Goal: Navigation & Orientation: Find specific page/section

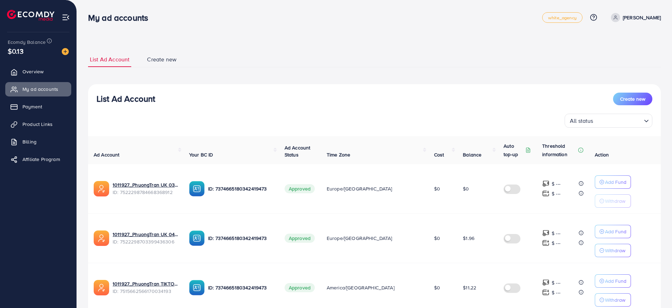
scroll to position [402, 0]
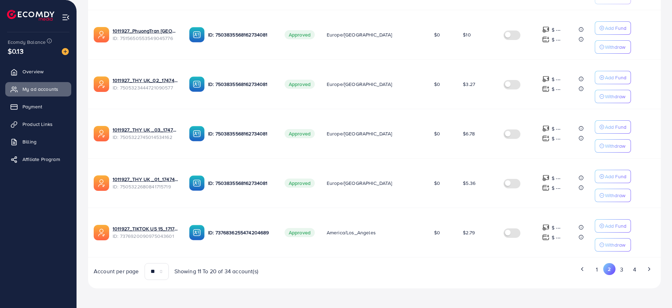
click at [596, 278] on div "1 2 3 4" at bounding box center [518, 271] width 287 height 17
click at [598, 274] on button "1" at bounding box center [597, 269] width 12 height 13
click at [613, 271] on button "2" at bounding box center [609, 269] width 13 height 13
click at [623, 272] on button "3" at bounding box center [622, 269] width 13 height 13
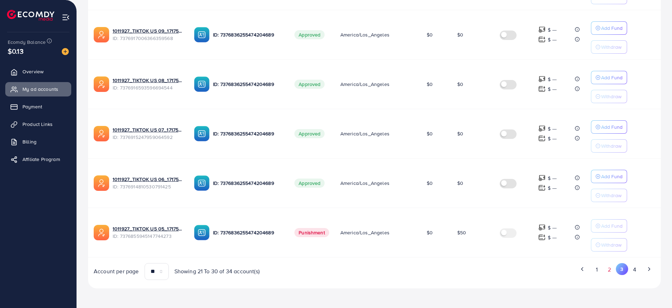
click at [605, 270] on button "2" at bounding box center [610, 269] width 13 height 13
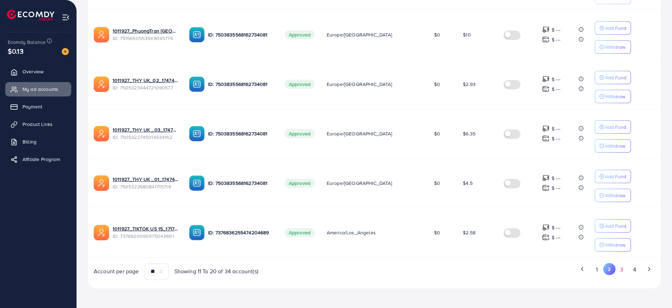
click at [620, 272] on button "3" at bounding box center [622, 269] width 13 height 13
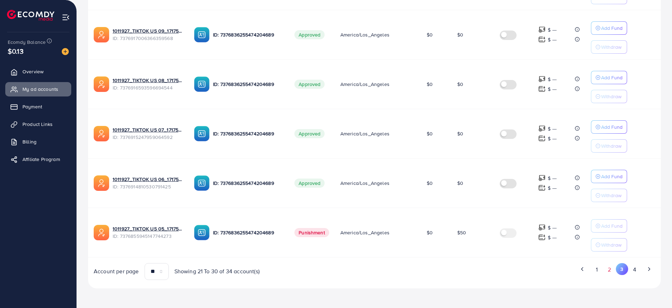
click at [607, 272] on button "2" at bounding box center [610, 269] width 13 height 13
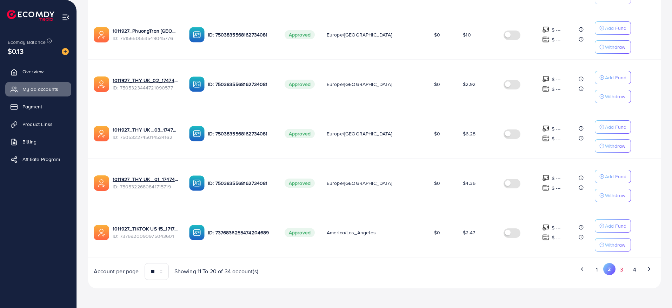
click at [622, 269] on button "3" at bounding box center [622, 269] width 13 height 13
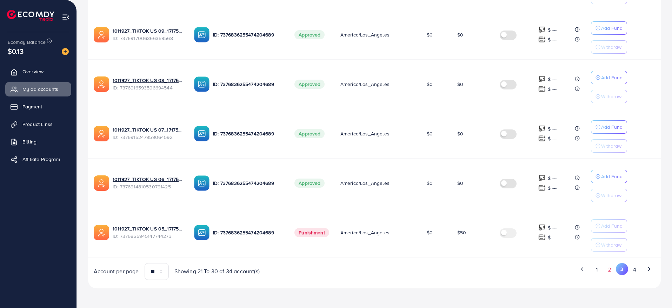
click at [611, 271] on button "2" at bounding box center [610, 269] width 13 height 13
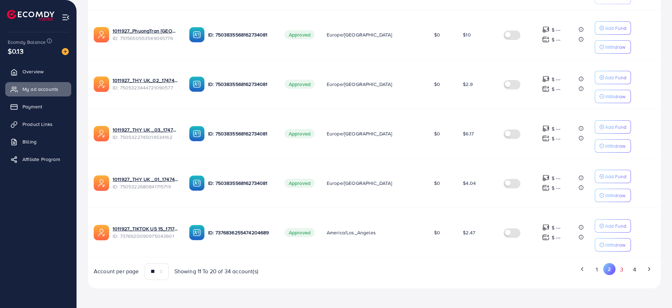
click at [621, 266] on button "3" at bounding box center [622, 269] width 13 height 13
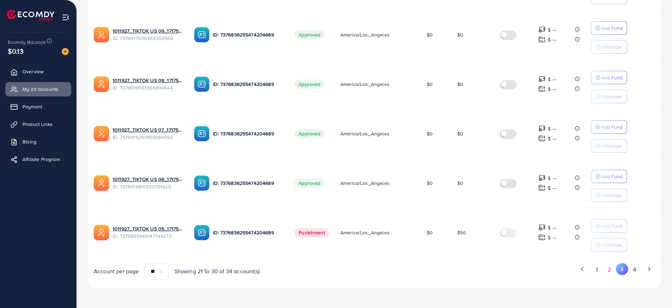
click at [611, 272] on button "2" at bounding box center [610, 269] width 13 height 13
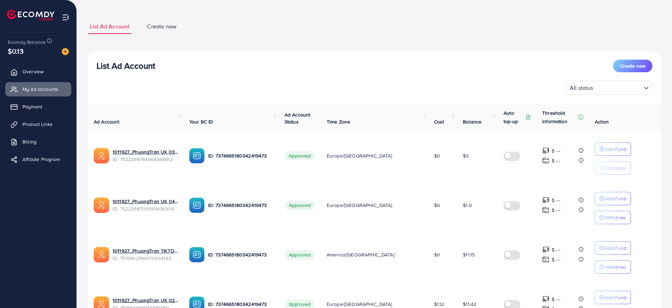
scroll to position [0, 0]
